Goal: Information Seeking & Learning: Learn about a topic

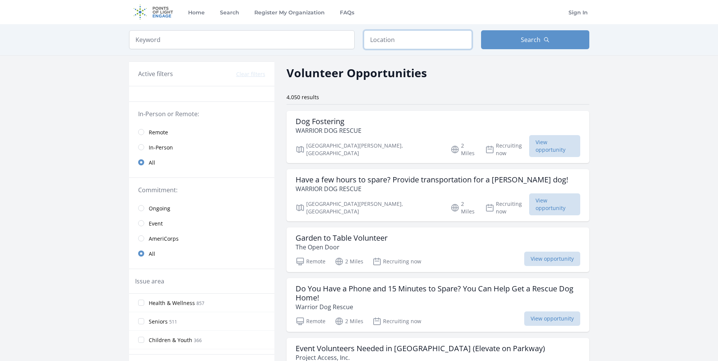
click at [417, 40] on input "text" at bounding box center [418, 39] width 108 height 19
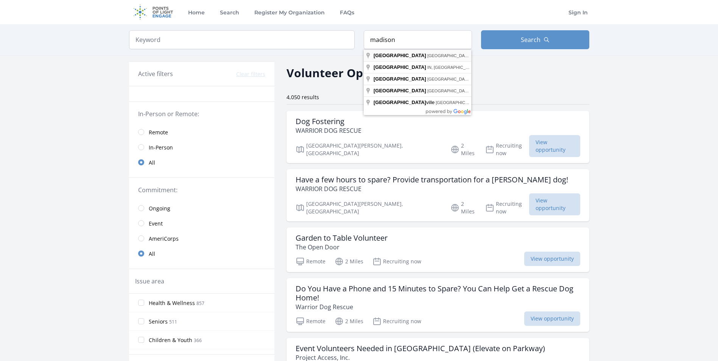
type input "Madison, WI, USA"
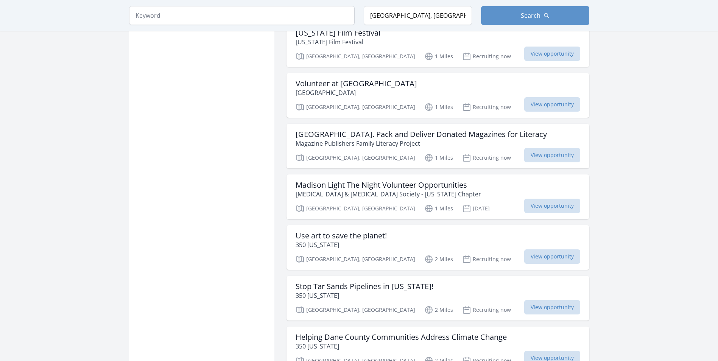
scroll to position [1969, 0]
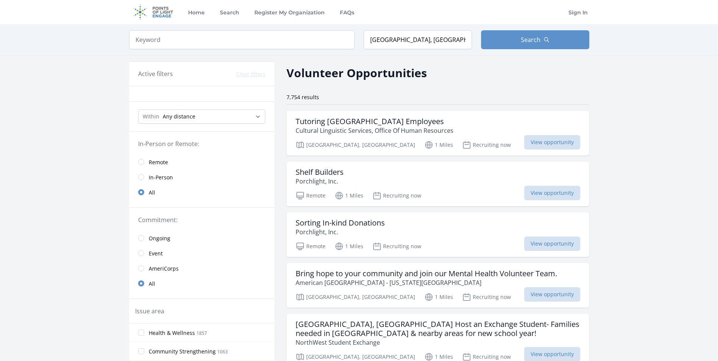
click at [159, 174] on span "In-Person" at bounding box center [161, 178] width 24 height 8
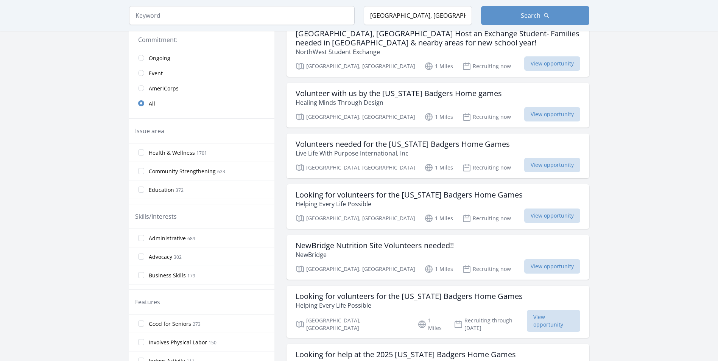
scroll to position [227, 0]
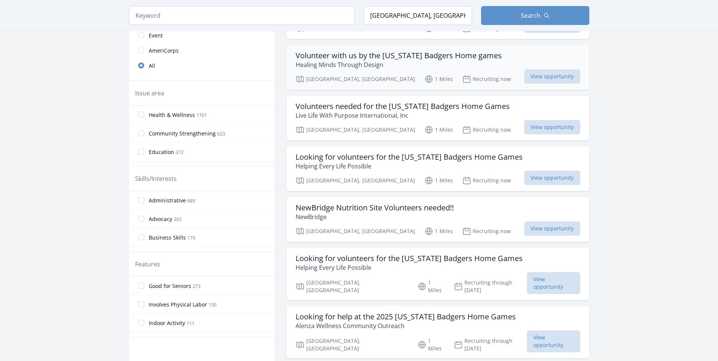
click at [361, 54] on h3 "Volunteer with us by the [US_STATE] Badgers Home games" at bounding box center [398, 55] width 206 height 9
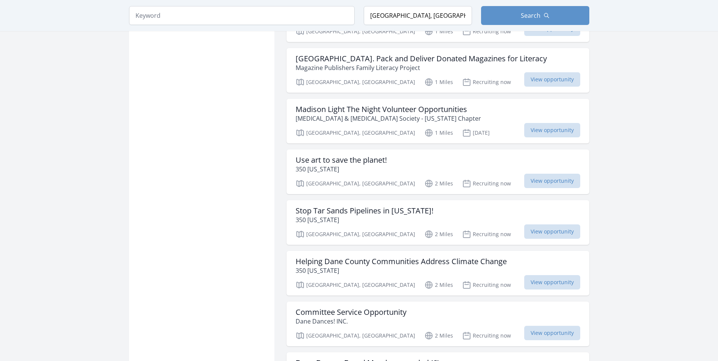
scroll to position [757, 0]
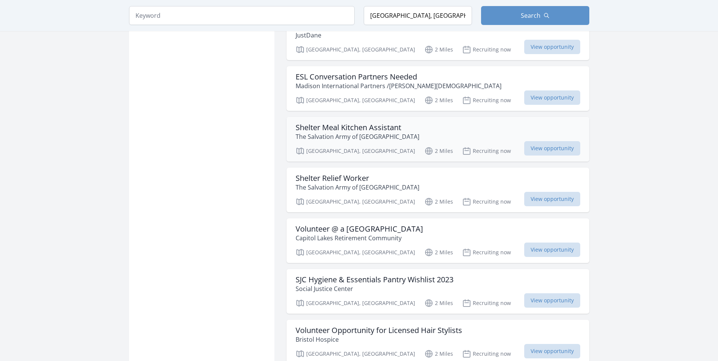
scroll to position [1778, 0]
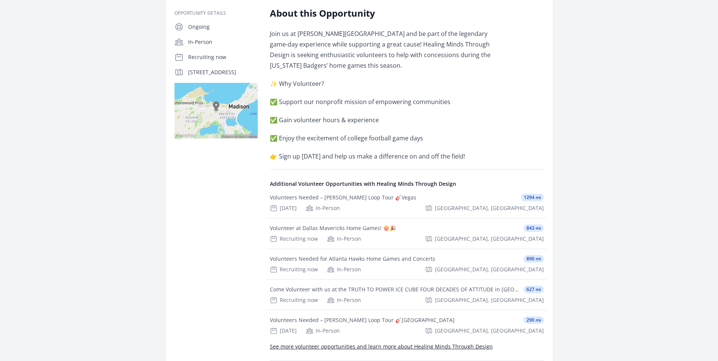
scroll to position [151, 0]
